Goal: Task Accomplishment & Management: Use online tool/utility

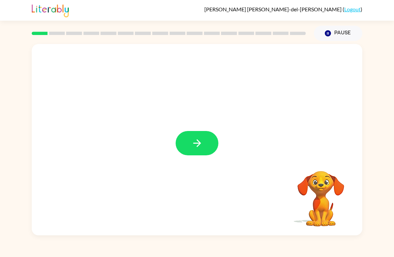
click at [179, 152] on button "button" at bounding box center [196, 143] width 43 height 24
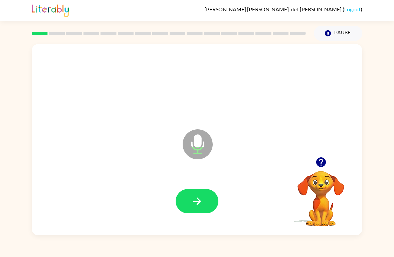
click at [198, 214] on button "button" at bounding box center [196, 201] width 43 height 24
click at [198, 196] on button "button" at bounding box center [196, 201] width 43 height 24
click at [202, 190] on button "button" at bounding box center [196, 201] width 43 height 24
click at [205, 204] on button "button" at bounding box center [196, 201] width 43 height 24
click at [201, 192] on button "button" at bounding box center [196, 201] width 43 height 24
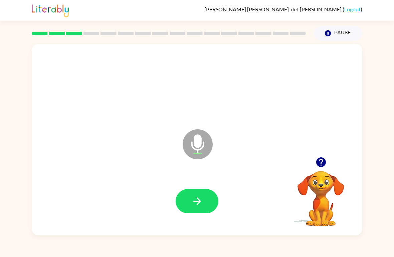
click at [204, 200] on button "button" at bounding box center [196, 201] width 43 height 24
click at [212, 199] on button "button" at bounding box center [196, 201] width 43 height 24
click at [203, 191] on button "button" at bounding box center [196, 201] width 43 height 24
click at [193, 200] on icon "button" at bounding box center [197, 202] width 12 height 12
click at [193, 202] on icon "button" at bounding box center [197, 202] width 12 height 12
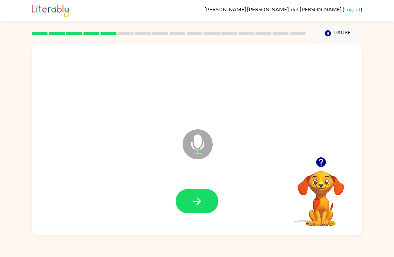
click at [201, 190] on button "button" at bounding box center [196, 201] width 43 height 24
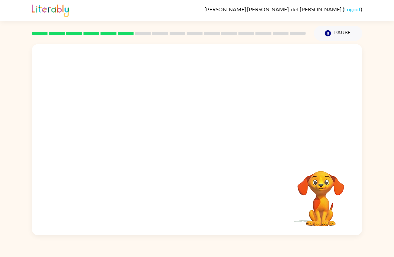
click at [334, 29] on button "Pause Pause" at bounding box center [338, 33] width 48 height 15
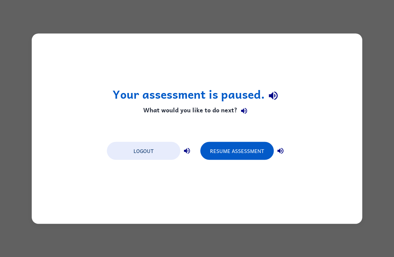
click at [236, 152] on button "Resume Assessment" at bounding box center [236, 151] width 73 height 18
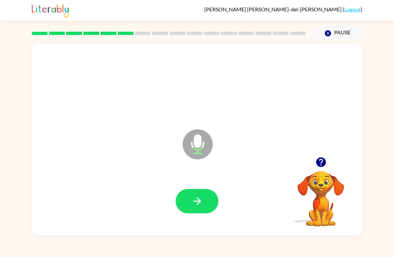
click at [199, 192] on button "button" at bounding box center [196, 201] width 43 height 24
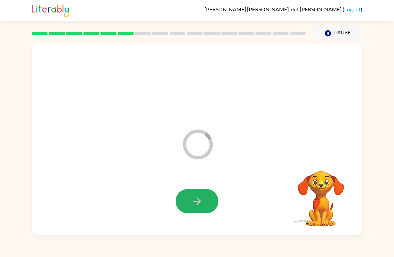
click at [204, 200] on button "button" at bounding box center [196, 201] width 43 height 24
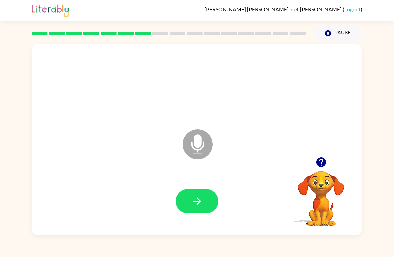
click at [190, 206] on button "button" at bounding box center [196, 201] width 43 height 24
click at [196, 203] on icon "button" at bounding box center [197, 202] width 12 height 12
click at [203, 200] on button "button" at bounding box center [196, 201] width 43 height 24
click at [186, 195] on button "button" at bounding box center [196, 201] width 43 height 24
click at [195, 199] on icon "button" at bounding box center [197, 202] width 12 height 12
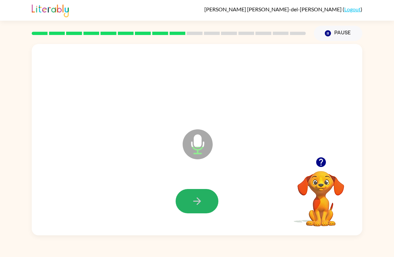
click at [193, 205] on icon "button" at bounding box center [197, 202] width 12 height 12
click at [196, 199] on icon "button" at bounding box center [197, 202] width 12 height 12
click at [200, 212] on button "button" at bounding box center [196, 201] width 43 height 24
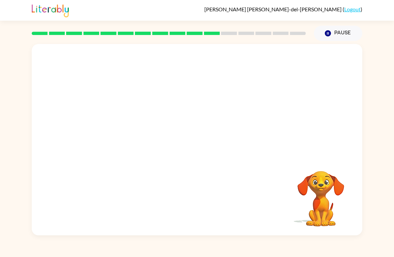
click at [337, 33] on button "Pause Pause" at bounding box center [338, 33] width 48 height 15
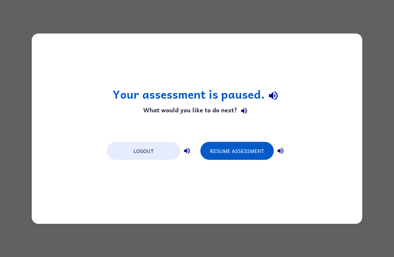
click at [247, 149] on button "Resume Assessment" at bounding box center [236, 151] width 73 height 18
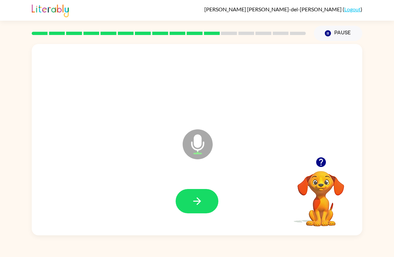
click at [202, 202] on icon "button" at bounding box center [197, 202] width 12 height 12
click at [203, 199] on button "button" at bounding box center [196, 201] width 43 height 24
click at [198, 196] on button "button" at bounding box center [196, 201] width 43 height 24
click at [200, 199] on icon "button" at bounding box center [197, 202] width 12 height 12
click at [209, 198] on button "button" at bounding box center [196, 201] width 43 height 24
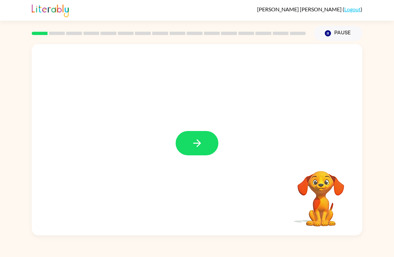
click at [212, 149] on button "button" at bounding box center [196, 143] width 43 height 24
click at [221, 166] on div at bounding box center [197, 140] width 330 height 192
click at [207, 175] on div at bounding box center [196, 201] width 317 height 55
click at [207, 162] on div at bounding box center [197, 140] width 330 height 192
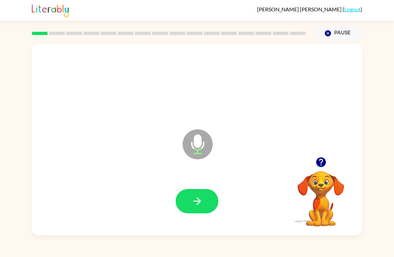
click at [203, 197] on icon "button" at bounding box center [197, 202] width 12 height 12
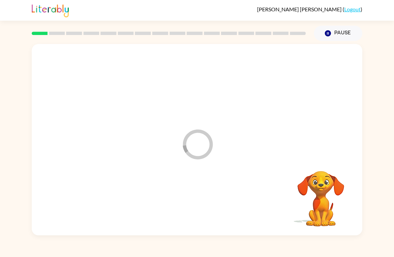
click at [196, 229] on div "Loader Your response is being sent to our graders" at bounding box center [197, 140] width 330 height 192
click at [197, 247] on div "Juan-Pablo Castaeda-Loera ( Logout ) Pause Pause Your browser must support play…" at bounding box center [197, 128] width 394 height 257
click at [211, 216] on div "Your browser must support playing .mp4 files to use Literably. Please try using…" at bounding box center [197, 140] width 330 height 192
click at [201, 200] on div "Your browser must support playing .mp4 files to use Literably. Please try using…" at bounding box center [197, 140] width 330 height 192
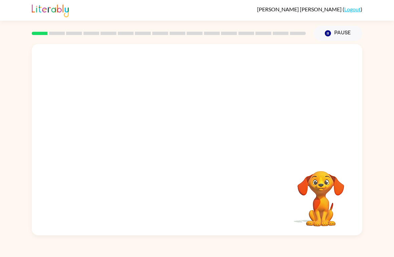
click at [179, 204] on div "Your browser must support playing .mp4 files to use Literably. Please try using…" at bounding box center [197, 140] width 330 height 192
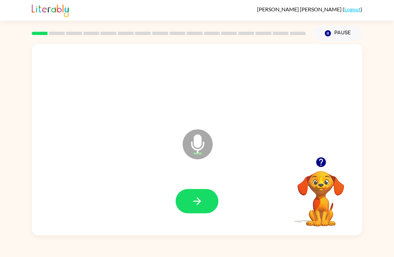
click at [195, 224] on div at bounding box center [196, 201] width 317 height 55
click at [211, 211] on button "button" at bounding box center [196, 201] width 43 height 24
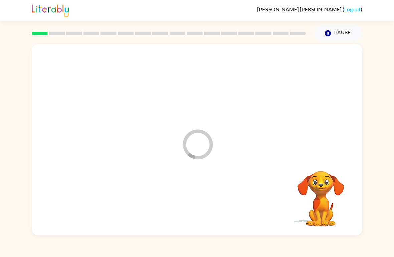
click at [203, 196] on div at bounding box center [196, 201] width 317 height 55
click at [187, 192] on div at bounding box center [196, 201] width 317 height 55
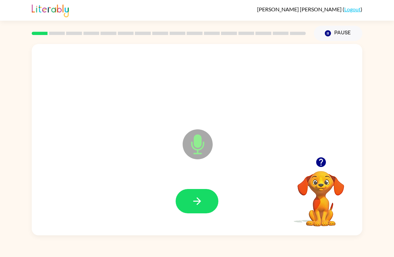
click at [186, 173] on icon "Microphone The Microphone is here when it is your turn to talk" at bounding box center [231, 153] width 100 height 50
click at [207, 201] on button "button" at bounding box center [196, 201] width 43 height 24
click at [208, 201] on button "button" at bounding box center [196, 201] width 43 height 24
click at [206, 202] on button "button" at bounding box center [196, 201] width 43 height 24
click at [214, 204] on button "button" at bounding box center [196, 201] width 43 height 24
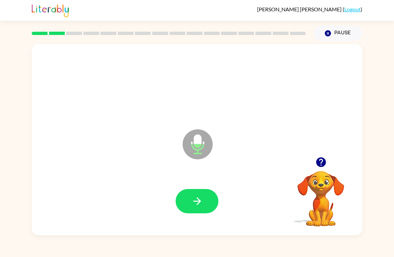
click at [193, 199] on icon "button" at bounding box center [197, 202] width 12 height 12
click at [186, 182] on div at bounding box center [196, 201] width 317 height 55
click at [193, 194] on button "button" at bounding box center [196, 201] width 43 height 24
click at [186, 187] on div at bounding box center [196, 201] width 317 height 55
click at [199, 212] on button "button" at bounding box center [196, 201] width 43 height 24
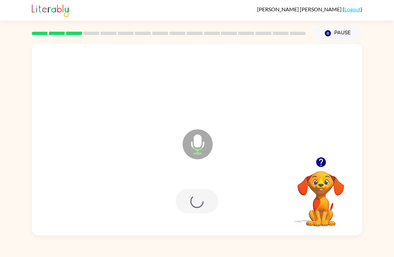
click at [182, 199] on div at bounding box center [196, 201] width 43 height 24
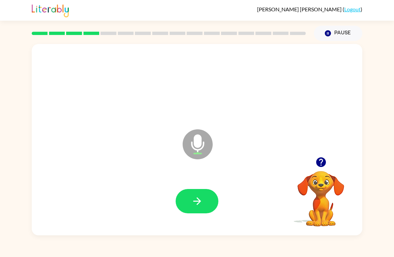
click at [204, 198] on button "button" at bounding box center [196, 201] width 43 height 24
click at [191, 202] on icon "button" at bounding box center [197, 202] width 12 height 12
click at [243, 172] on icon "Microphone The Microphone is here when it is your turn to talk" at bounding box center [231, 153] width 100 height 50
click at [170, 245] on div "Juan-Pablo Castaeda-Loera ( Logout ) Pause Pause Microphone The Microphone is h…" at bounding box center [197, 128] width 394 height 257
click at [191, 209] on button "button" at bounding box center [196, 201] width 43 height 24
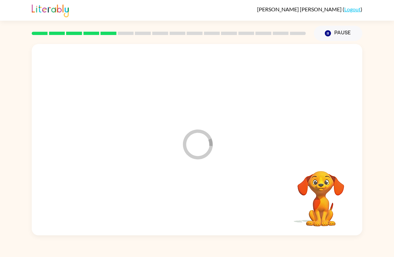
click at [206, 199] on div at bounding box center [196, 201] width 317 height 55
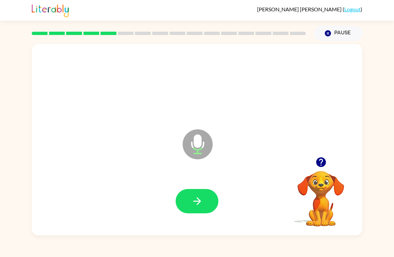
click at [203, 206] on button "button" at bounding box center [196, 201] width 43 height 24
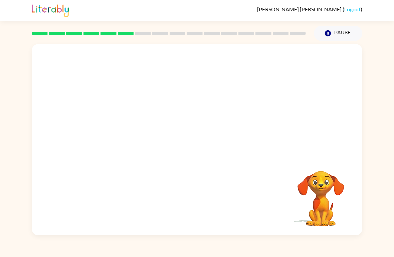
click at [341, 31] on button "Pause Pause" at bounding box center [338, 33] width 48 height 15
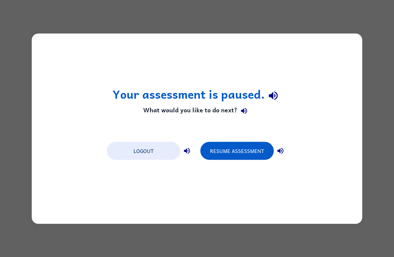
click at [309, 156] on div "Your assessment is paused. What would you like to do next? Logout Resume Assess…" at bounding box center [197, 128] width 330 height 191
click at [238, 148] on button "Resume Assessment" at bounding box center [236, 151] width 73 height 18
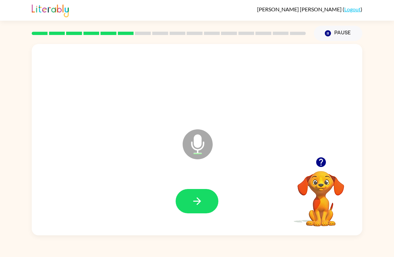
click at [189, 207] on button "button" at bounding box center [196, 201] width 43 height 24
click at [200, 206] on icon "button" at bounding box center [197, 202] width 12 height 12
click at [200, 197] on icon "button" at bounding box center [197, 202] width 12 height 12
click at [179, 226] on div at bounding box center [196, 201] width 317 height 55
click at [206, 210] on button "button" at bounding box center [196, 201] width 43 height 24
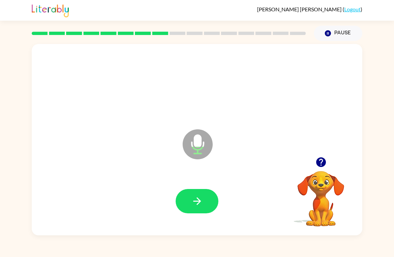
click at [202, 203] on icon "button" at bounding box center [197, 202] width 12 height 12
click at [183, 207] on button "button" at bounding box center [196, 201] width 43 height 24
click at [201, 205] on icon "button" at bounding box center [197, 202] width 12 height 12
click at [206, 203] on button "button" at bounding box center [196, 201] width 43 height 24
click at [202, 201] on icon "button" at bounding box center [197, 202] width 12 height 12
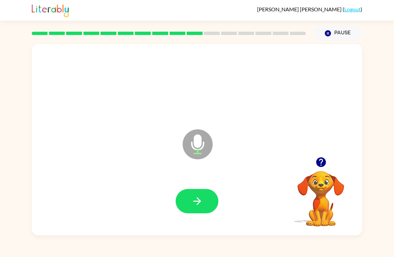
click at [192, 205] on icon "button" at bounding box center [197, 202] width 12 height 12
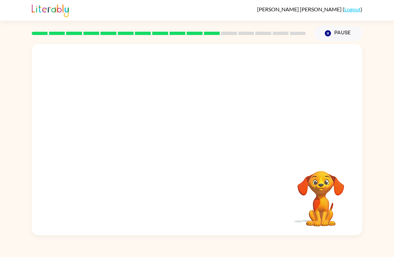
click at [361, 38] on button "Pause Pause" at bounding box center [338, 33] width 48 height 15
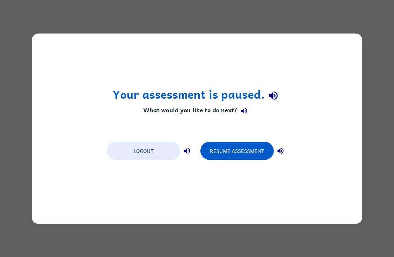
click at [247, 158] on button "Resume Assessment" at bounding box center [236, 151] width 73 height 18
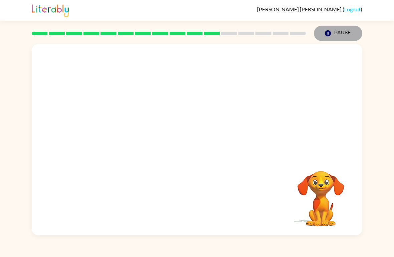
click at [343, 27] on button "Pause Pause" at bounding box center [338, 33] width 48 height 15
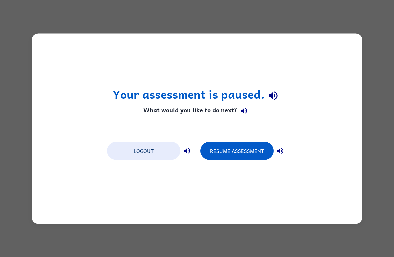
click at [262, 150] on button "Resume Assessment" at bounding box center [236, 151] width 73 height 18
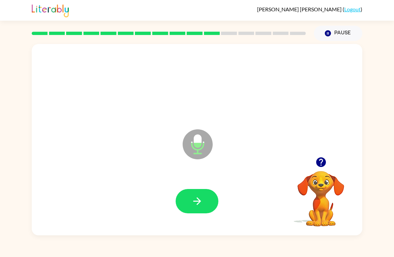
click at [196, 207] on icon "button" at bounding box center [197, 202] width 12 height 12
click at [204, 197] on button "button" at bounding box center [196, 201] width 43 height 24
click at [195, 212] on button "button" at bounding box center [196, 201] width 43 height 24
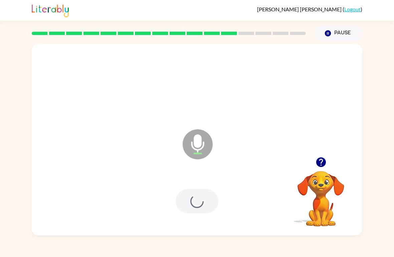
click at [194, 212] on div at bounding box center [196, 201] width 43 height 24
click at [213, 181] on div at bounding box center [196, 201] width 317 height 55
click at [199, 198] on icon "button" at bounding box center [197, 202] width 12 height 12
click at [182, 195] on div at bounding box center [196, 201] width 43 height 24
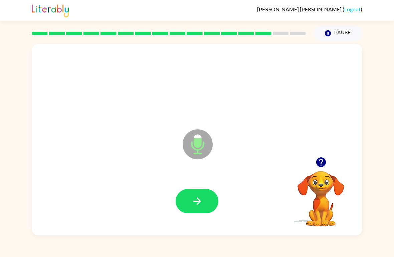
click at [204, 213] on button "button" at bounding box center [196, 201] width 43 height 24
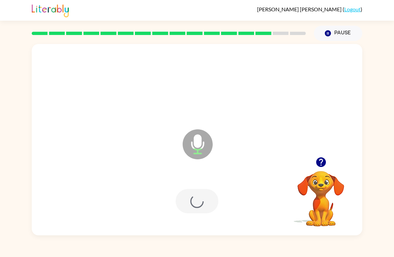
click at [206, 215] on div at bounding box center [196, 201] width 317 height 55
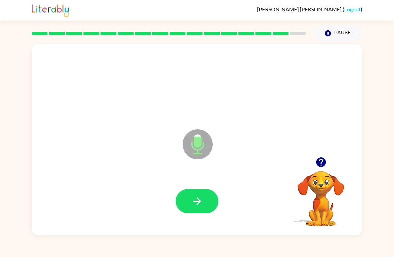
click at [193, 203] on icon "button" at bounding box center [197, 202] width 12 height 12
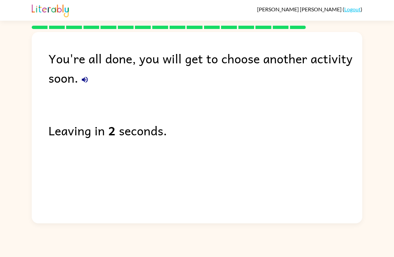
click at [353, 12] on link "Logout" at bounding box center [352, 9] width 16 height 6
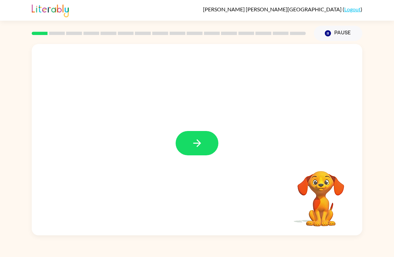
click at [196, 147] on icon "button" at bounding box center [197, 143] width 12 height 12
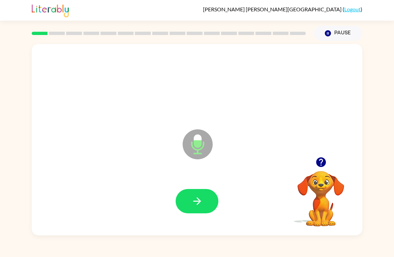
click at [197, 203] on icon "button" at bounding box center [197, 202] width 12 height 12
click at [193, 200] on icon "button" at bounding box center [197, 202] width 12 height 12
click at [196, 206] on icon "button" at bounding box center [197, 202] width 12 height 12
click at [185, 199] on button "button" at bounding box center [196, 201] width 43 height 24
click at [193, 200] on icon "button" at bounding box center [197, 202] width 12 height 12
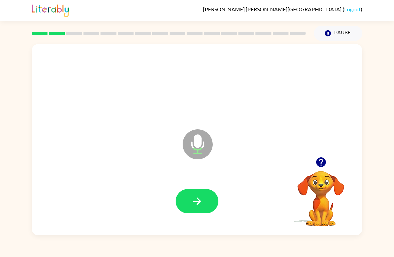
click at [203, 197] on button "button" at bounding box center [196, 201] width 43 height 24
click at [202, 197] on icon "button" at bounding box center [197, 202] width 12 height 12
click at [205, 197] on button "button" at bounding box center [196, 201] width 43 height 24
click at [194, 191] on button "button" at bounding box center [196, 201] width 43 height 24
click at [201, 199] on icon "button" at bounding box center [197, 202] width 12 height 12
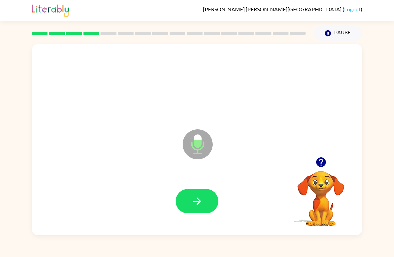
click at [194, 205] on icon "button" at bounding box center [197, 202] width 12 height 12
click at [189, 198] on button "button" at bounding box center [196, 201] width 43 height 24
click at [202, 197] on icon "button" at bounding box center [197, 202] width 12 height 12
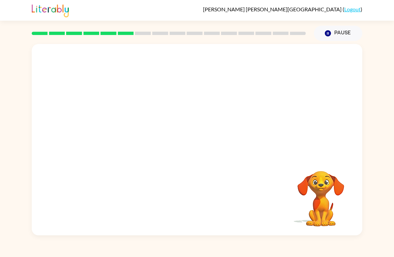
click at [342, 39] on button "Pause Pause" at bounding box center [338, 33] width 48 height 15
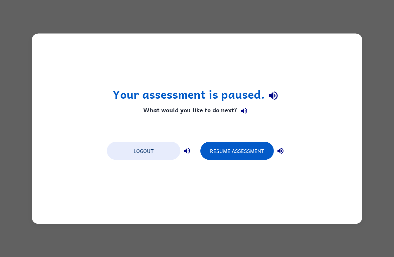
click at [244, 157] on button "Resume Assessment" at bounding box center [236, 151] width 73 height 18
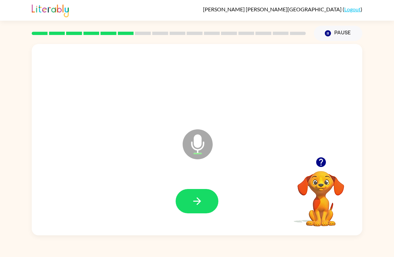
click at [198, 201] on icon "button" at bounding box center [197, 202] width 12 height 12
click at [203, 185] on div at bounding box center [196, 201] width 317 height 55
click at [191, 210] on button "button" at bounding box center [196, 201] width 43 height 24
click at [217, 205] on button "button" at bounding box center [196, 201] width 43 height 24
click at [208, 202] on button "button" at bounding box center [196, 201] width 43 height 24
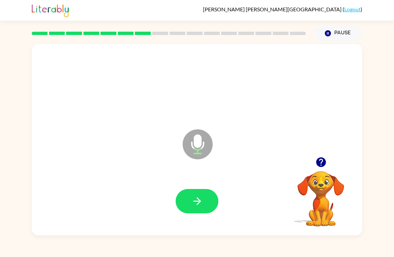
click at [205, 193] on button "button" at bounding box center [196, 201] width 43 height 24
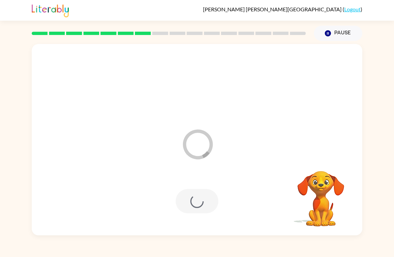
click at [194, 199] on div at bounding box center [196, 201] width 43 height 24
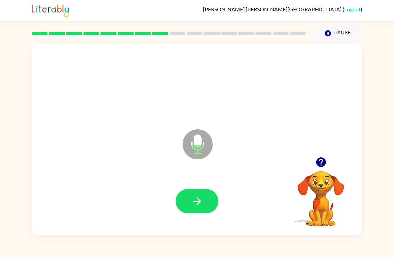
click at [204, 185] on div at bounding box center [196, 201] width 317 height 55
click at [187, 210] on button "button" at bounding box center [196, 201] width 43 height 24
click at [206, 197] on button "button" at bounding box center [196, 201] width 43 height 24
click at [204, 198] on button "button" at bounding box center [196, 201] width 43 height 24
click at [209, 198] on button "button" at bounding box center [196, 201] width 43 height 24
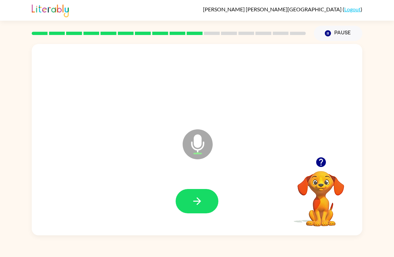
click at [212, 201] on button "button" at bounding box center [196, 201] width 43 height 24
click at [216, 206] on button "button" at bounding box center [196, 201] width 43 height 24
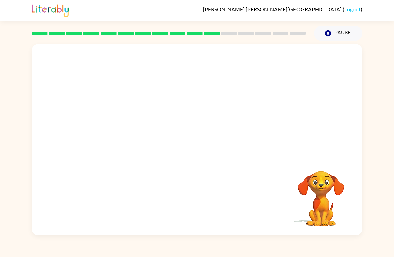
click at [343, 33] on button "Pause Pause" at bounding box center [338, 33] width 48 height 15
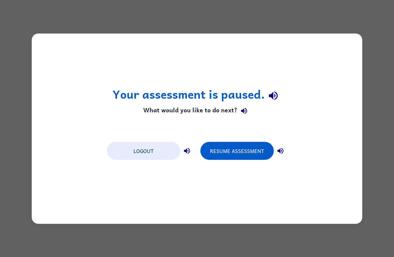
click at [268, 249] on div "Your assessment is paused. What would you like to do next? Logout Resume Assess…" at bounding box center [197, 128] width 394 height 257
click at [246, 150] on button "Resume Assessment" at bounding box center [236, 151] width 73 height 18
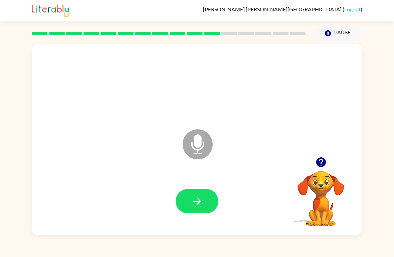
click at [206, 208] on button "button" at bounding box center [196, 201] width 43 height 24
click at [203, 209] on button "button" at bounding box center [196, 201] width 43 height 24
click at [196, 209] on button "button" at bounding box center [196, 201] width 43 height 24
click at [213, 190] on div at bounding box center [196, 201] width 43 height 24
click at [200, 197] on icon "button" at bounding box center [197, 202] width 12 height 12
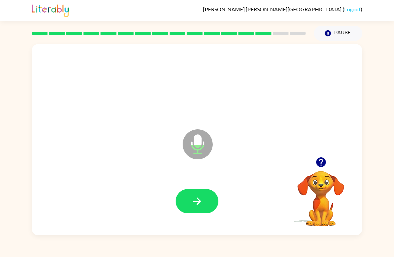
click at [197, 200] on icon "button" at bounding box center [197, 202] width 12 height 12
click at [202, 202] on icon "button" at bounding box center [197, 202] width 12 height 12
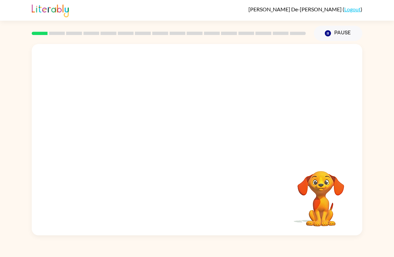
click at [335, 33] on button "Pause Pause" at bounding box center [338, 33] width 48 height 15
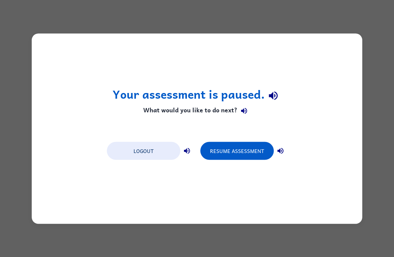
click at [238, 151] on button "Resume Assessment" at bounding box center [236, 151] width 73 height 18
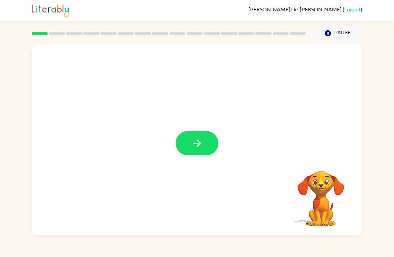
click at [196, 142] on icon "button" at bounding box center [197, 143] width 12 height 12
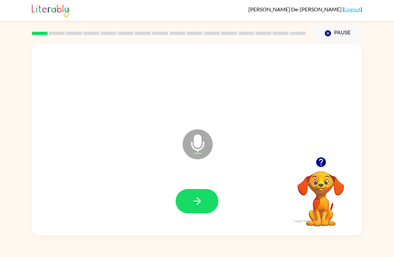
click at [198, 193] on button "button" at bounding box center [196, 201] width 43 height 24
click at [197, 200] on icon "button" at bounding box center [197, 202] width 12 height 12
click at [200, 195] on button "button" at bounding box center [196, 201] width 43 height 24
click at [191, 201] on icon "button" at bounding box center [197, 202] width 12 height 12
click at [196, 206] on icon "button" at bounding box center [197, 202] width 12 height 12
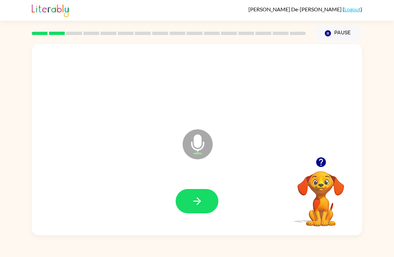
click at [196, 193] on button "button" at bounding box center [196, 201] width 43 height 24
click at [198, 199] on icon "button" at bounding box center [197, 202] width 8 height 8
click at [196, 188] on div at bounding box center [196, 201] width 317 height 55
click at [197, 201] on icon "button" at bounding box center [197, 202] width 12 height 12
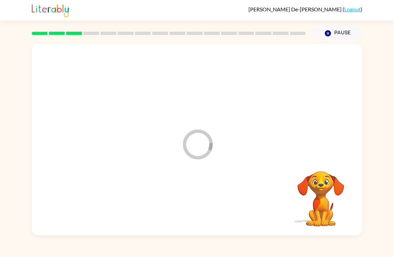
click at [197, 201] on div at bounding box center [196, 201] width 317 height 55
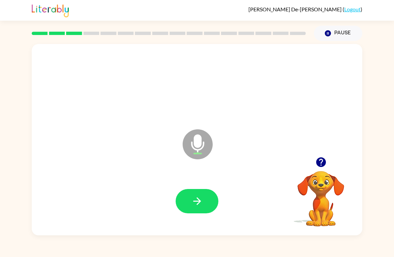
click at [213, 209] on button "button" at bounding box center [196, 201] width 43 height 24
click at [203, 193] on button "button" at bounding box center [196, 201] width 43 height 24
click at [192, 199] on icon "button" at bounding box center [197, 202] width 12 height 12
click at [199, 193] on button "button" at bounding box center [196, 201] width 43 height 24
click at [186, 213] on button "button" at bounding box center [196, 201] width 43 height 24
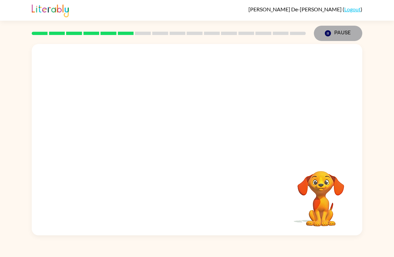
click at [339, 32] on button "Pause Pause" at bounding box center [338, 33] width 48 height 15
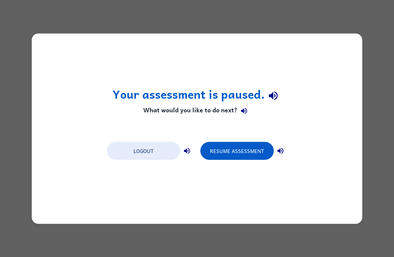
click at [244, 144] on button "Resume Assessment" at bounding box center [236, 151] width 73 height 18
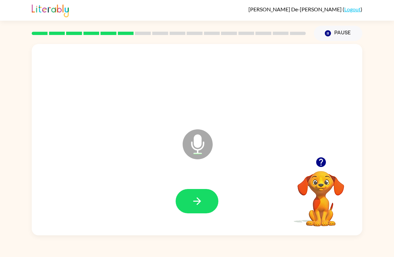
click at [198, 196] on button "button" at bounding box center [196, 201] width 43 height 24
click at [198, 185] on div at bounding box center [196, 201] width 317 height 55
click at [181, 216] on div at bounding box center [196, 201] width 317 height 55
click at [199, 206] on icon "button" at bounding box center [197, 202] width 12 height 12
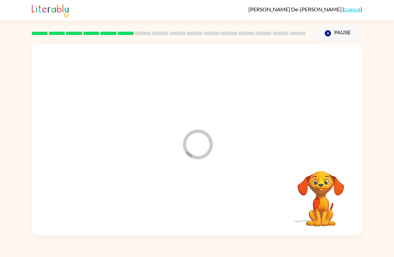
click at [197, 203] on div at bounding box center [196, 201] width 317 height 55
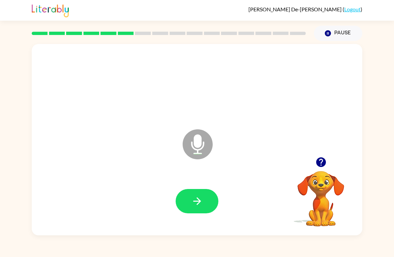
click at [196, 202] on icon "button" at bounding box center [197, 202] width 8 height 8
click at [189, 212] on button "button" at bounding box center [196, 201] width 43 height 24
click at [198, 202] on icon "button" at bounding box center [197, 202] width 8 height 8
click at [215, 201] on button "button" at bounding box center [196, 201] width 43 height 24
click at [196, 196] on button "button" at bounding box center [196, 201] width 43 height 24
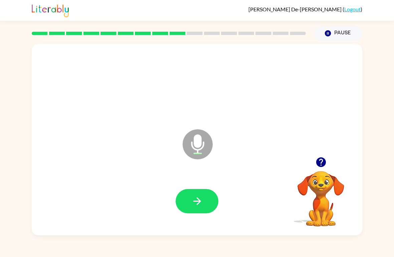
click at [195, 198] on icon "button" at bounding box center [197, 202] width 12 height 12
click at [206, 208] on button "button" at bounding box center [196, 201] width 43 height 24
click at [174, 189] on div at bounding box center [196, 201] width 317 height 55
click at [183, 202] on button "button" at bounding box center [196, 201] width 43 height 24
click at [207, 209] on button "button" at bounding box center [196, 201] width 43 height 24
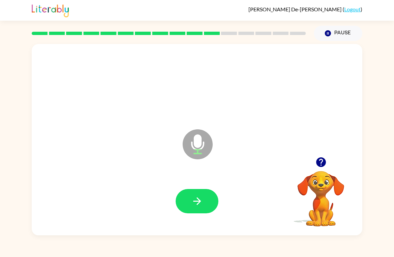
click at [199, 186] on div at bounding box center [196, 201] width 317 height 55
click at [206, 204] on button "button" at bounding box center [196, 201] width 43 height 24
click at [200, 201] on icon "button" at bounding box center [197, 202] width 12 height 12
click at [199, 202] on icon "button" at bounding box center [197, 202] width 8 height 8
click at [191, 205] on icon "button" at bounding box center [197, 202] width 12 height 12
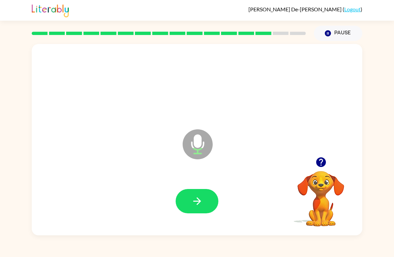
click at [184, 211] on button "button" at bounding box center [196, 201] width 43 height 24
click at [202, 201] on icon "button" at bounding box center [197, 202] width 12 height 12
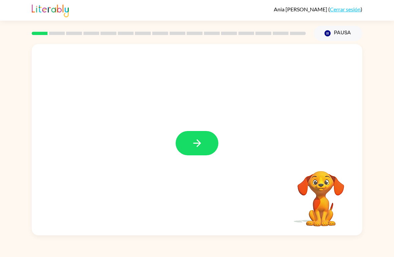
click at [194, 149] on icon "button" at bounding box center [197, 143] width 12 height 12
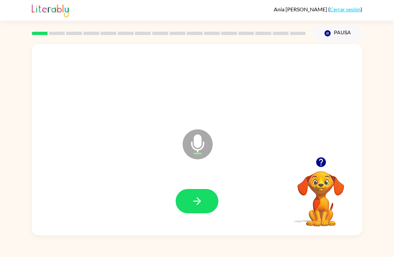
click at [201, 208] on button "button" at bounding box center [196, 201] width 43 height 24
click at [197, 200] on icon "button" at bounding box center [197, 202] width 12 height 12
click at [193, 201] on icon "button" at bounding box center [197, 202] width 12 height 12
click at [199, 203] on icon "button" at bounding box center [197, 202] width 8 height 8
click at [190, 197] on button "button" at bounding box center [196, 201] width 43 height 24
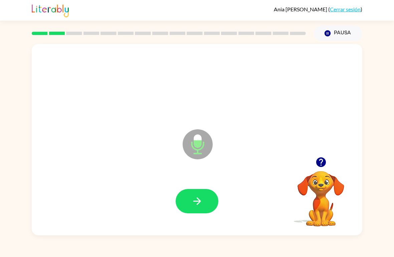
click at [186, 195] on button "button" at bounding box center [196, 201] width 43 height 24
click at [196, 199] on icon "button" at bounding box center [197, 202] width 12 height 12
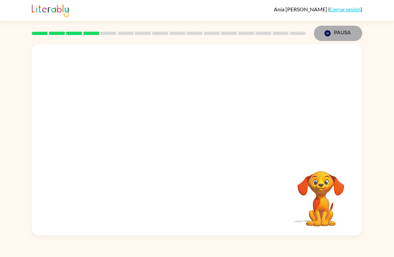
click at [342, 34] on button "Pausa Pausa" at bounding box center [338, 33] width 48 height 15
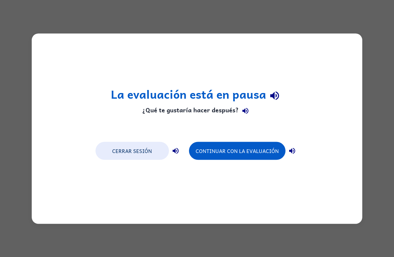
click at [248, 154] on button "Continuar con la evaluación" at bounding box center [237, 151] width 96 height 18
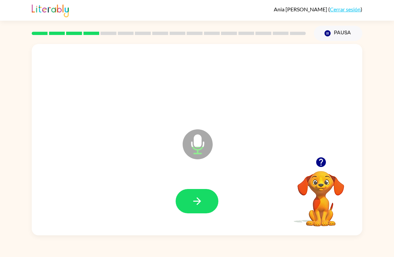
click at [192, 200] on icon "button" at bounding box center [197, 202] width 12 height 12
click at [200, 203] on icon "button" at bounding box center [197, 202] width 12 height 12
click at [200, 201] on icon "button" at bounding box center [197, 202] width 8 height 8
click at [201, 197] on icon "button" at bounding box center [197, 202] width 12 height 12
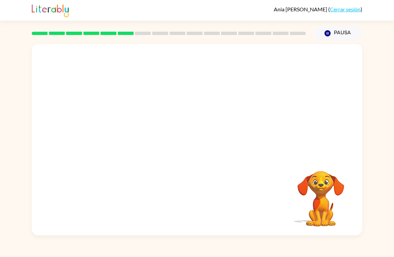
click at [336, 35] on button "Pausa Pausa" at bounding box center [338, 33] width 48 height 15
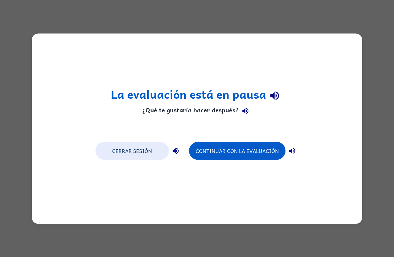
click at [246, 155] on button "Continuar con la evaluación" at bounding box center [237, 151] width 96 height 18
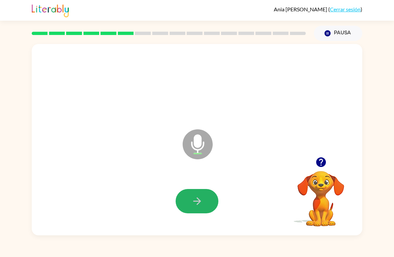
click at [207, 199] on button "button" at bounding box center [196, 201] width 43 height 24
click at [182, 206] on button "button" at bounding box center [196, 201] width 43 height 24
click at [206, 203] on button "button" at bounding box center [196, 201] width 43 height 24
click at [192, 196] on button "button" at bounding box center [196, 201] width 43 height 24
click at [192, 200] on icon "button" at bounding box center [197, 202] width 12 height 12
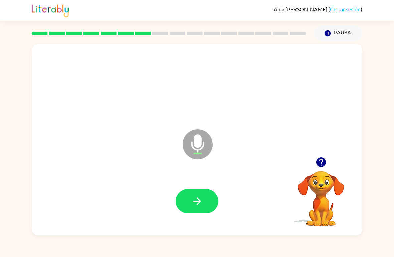
click at [188, 203] on button "button" at bounding box center [196, 201] width 43 height 24
click at [191, 208] on button "button" at bounding box center [196, 201] width 43 height 24
click at [203, 209] on button "button" at bounding box center [196, 201] width 43 height 24
click at [195, 197] on icon "button" at bounding box center [197, 202] width 12 height 12
click at [201, 196] on button "button" at bounding box center [196, 201] width 43 height 24
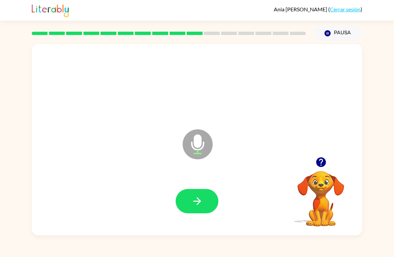
click at [202, 204] on icon "button" at bounding box center [197, 202] width 12 height 12
click at [192, 193] on button "button" at bounding box center [196, 201] width 43 height 24
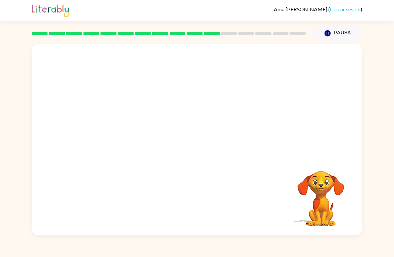
click at [336, 36] on button "Pausa Pausa" at bounding box center [338, 33] width 48 height 15
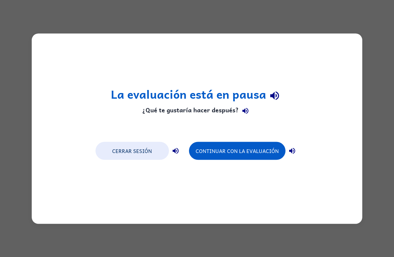
click at [247, 152] on button "Continuar con la evaluación" at bounding box center [237, 151] width 96 height 18
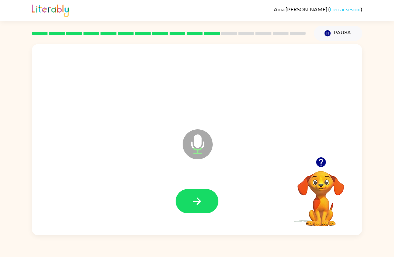
click at [195, 206] on icon "button" at bounding box center [197, 202] width 12 height 12
click at [199, 207] on icon "button" at bounding box center [197, 202] width 12 height 12
click at [197, 203] on icon "button" at bounding box center [197, 202] width 12 height 12
click at [191, 208] on button "button" at bounding box center [196, 201] width 43 height 24
click at [205, 206] on button "button" at bounding box center [196, 201] width 43 height 24
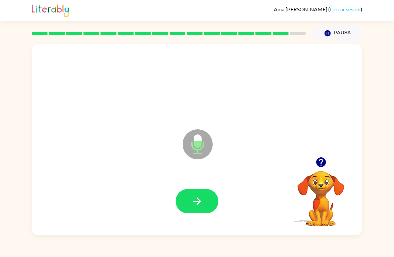
click at [205, 210] on button "button" at bounding box center [196, 201] width 43 height 24
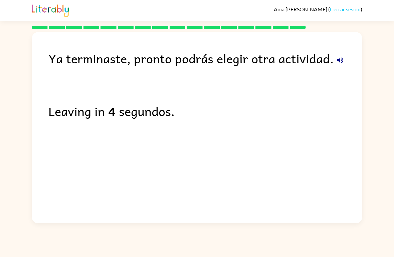
click at [341, 12] on link "Cerrar sesión" at bounding box center [345, 9] width 31 height 6
